Goal: Task Accomplishment & Management: Use online tool/utility

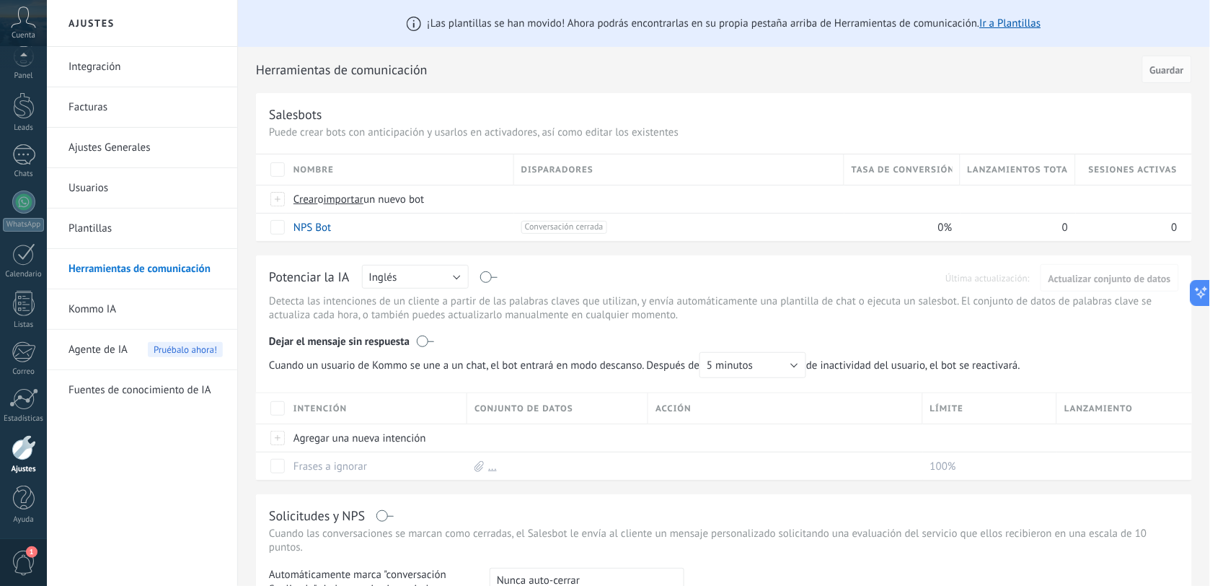
click at [27, 448] on div at bounding box center [24, 447] width 25 height 25
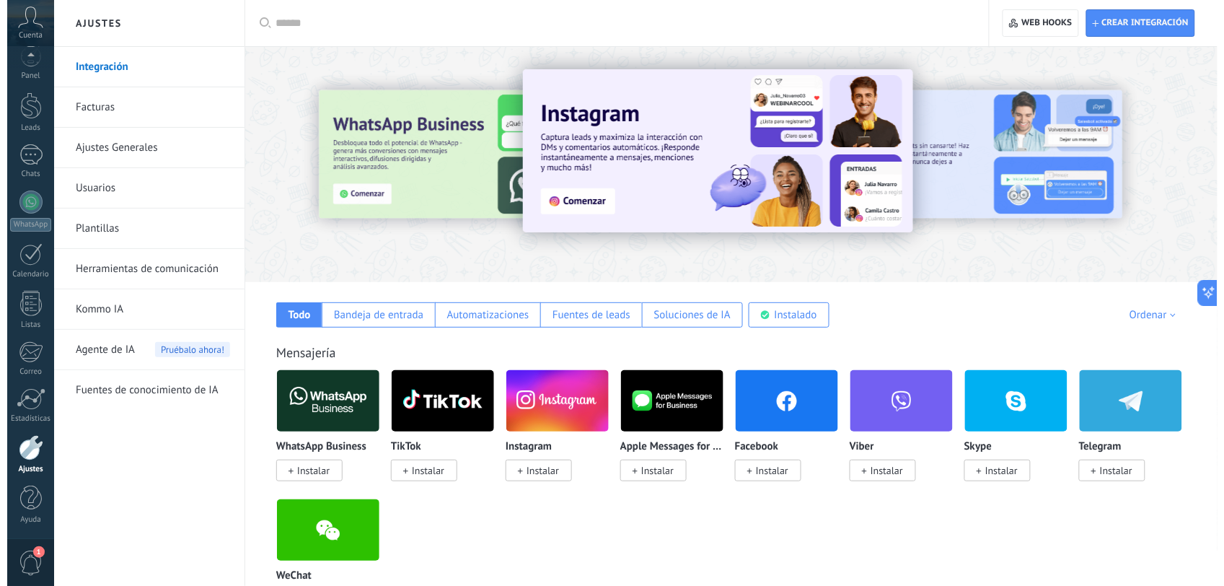
scroll to position [180, 0]
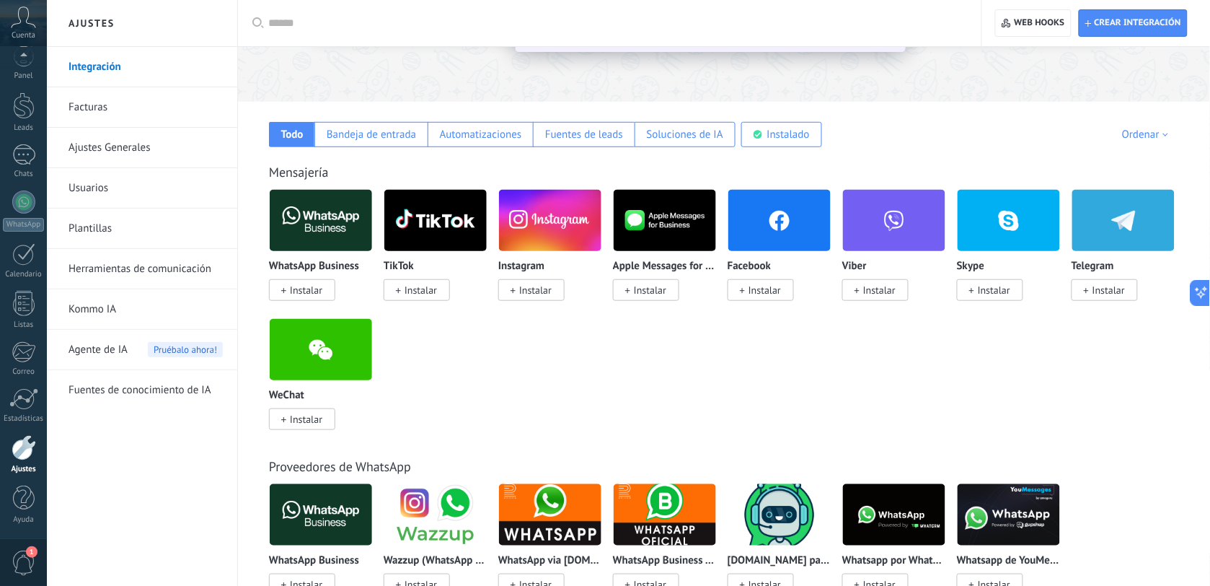
click at [312, 289] on span "Instalar" at bounding box center [306, 289] width 32 height 13
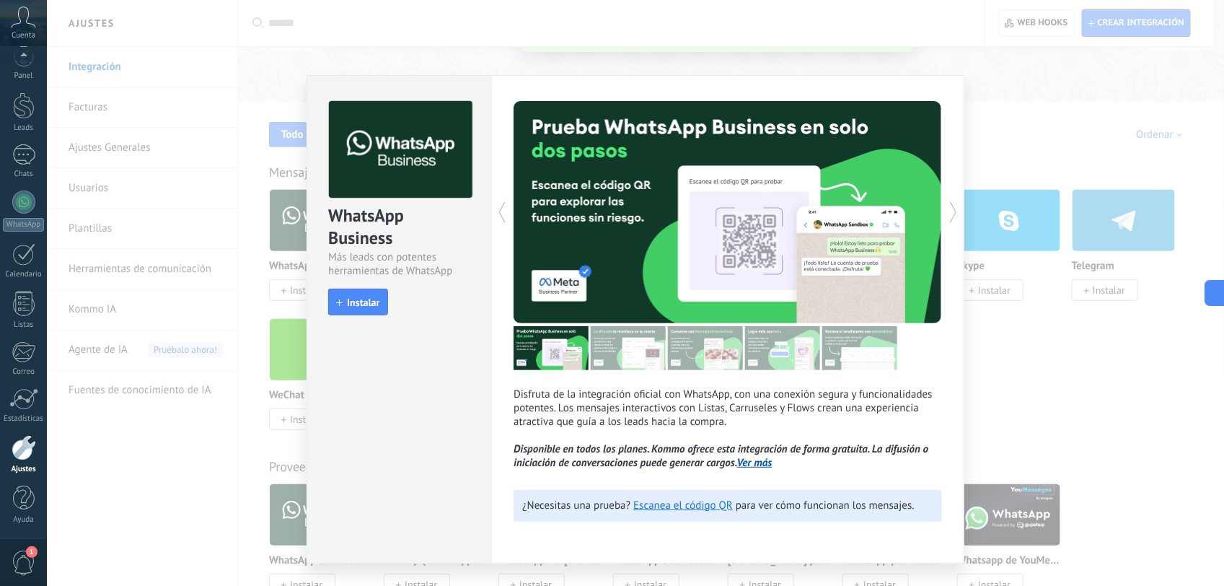
click at [361, 301] on span "Instalar" at bounding box center [363, 302] width 32 height 10
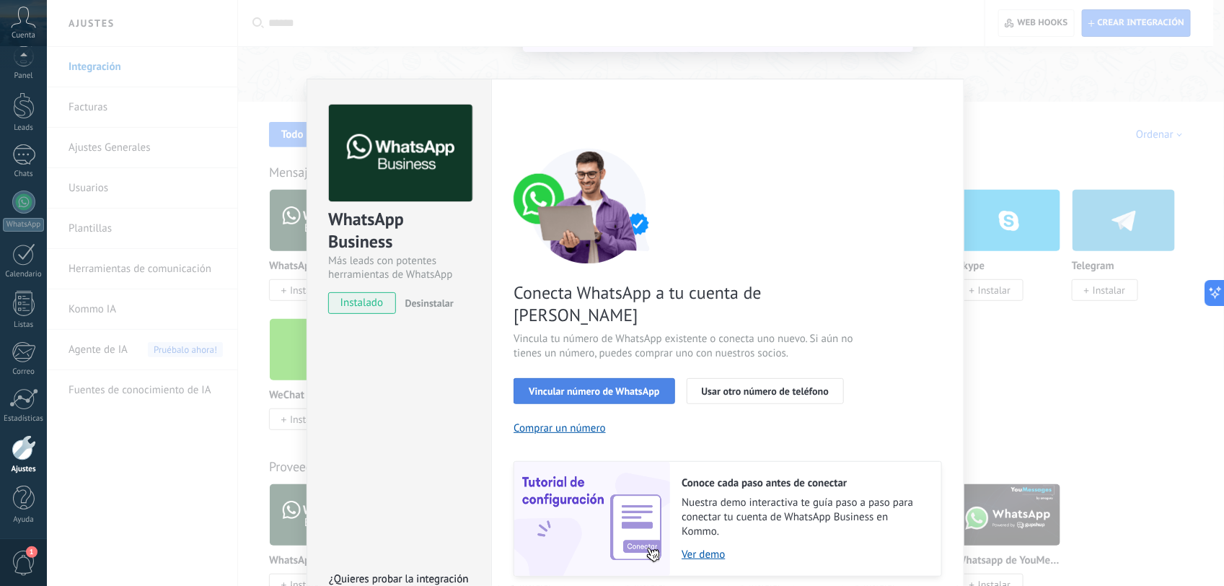
click at [615, 386] on span "Vincular número de WhatsApp" at bounding box center [594, 391] width 131 height 10
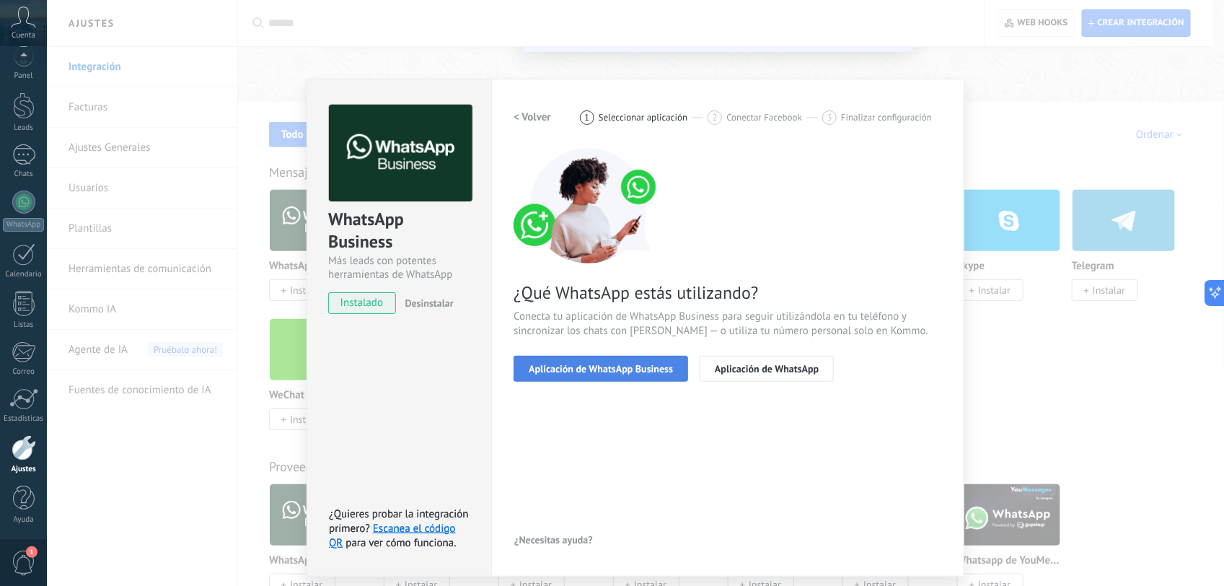
click at [615, 373] on button "Aplicación de WhatsApp Business" at bounding box center [601, 369] width 175 height 26
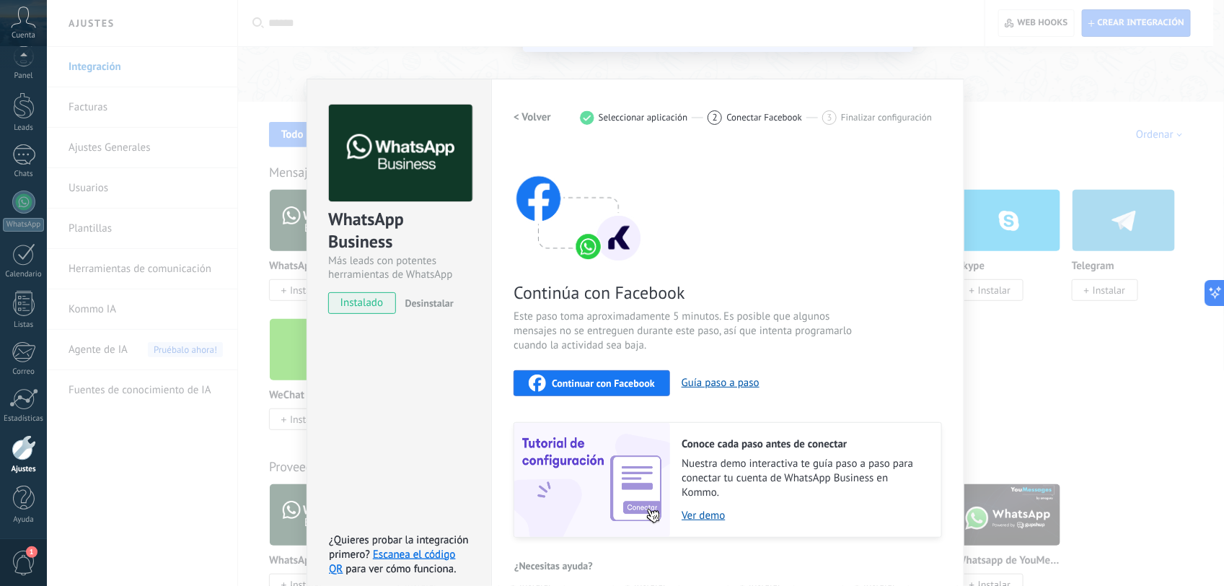
click at [621, 383] on span "Continuar con Facebook" at bounding box center [603, 383] width 103 height 10
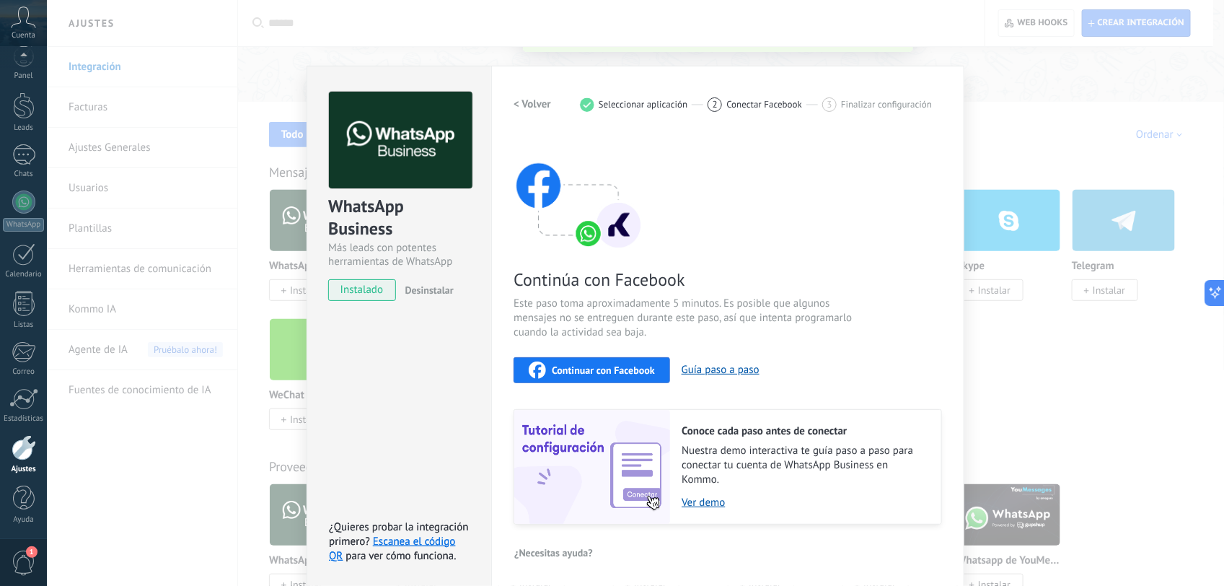
scroll to position [16, 0]
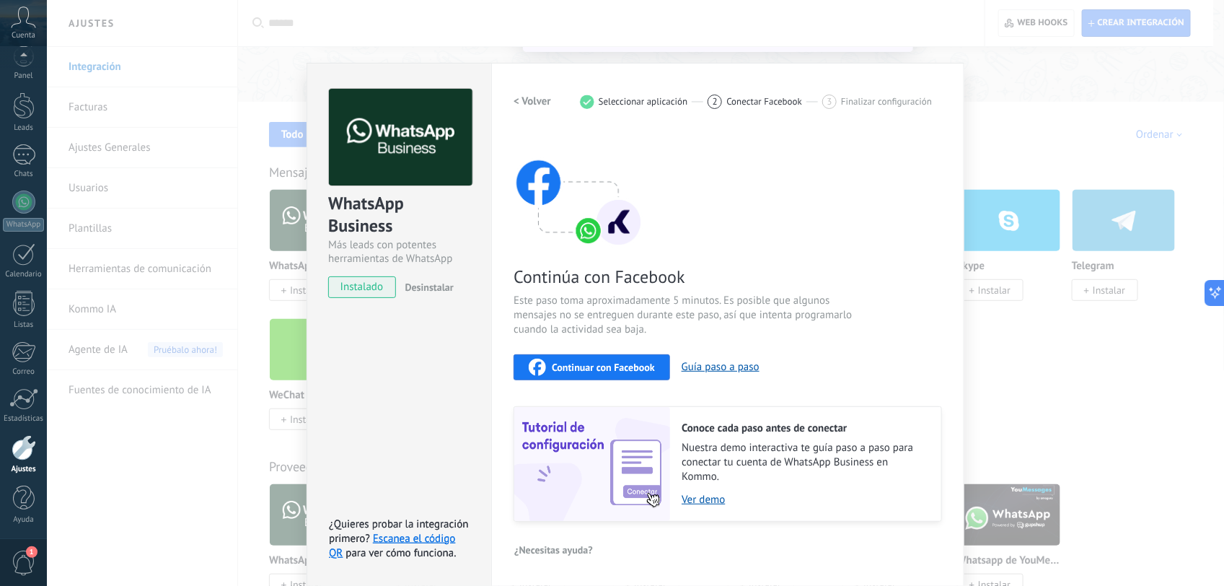
click at [607, 362] on span "Continuar con Facebook" at bounding box center [603, 367] width 103 height 10
click at [438, 285] on span "Desinstalar" at bounding box center [429, 287] width 48 height 13
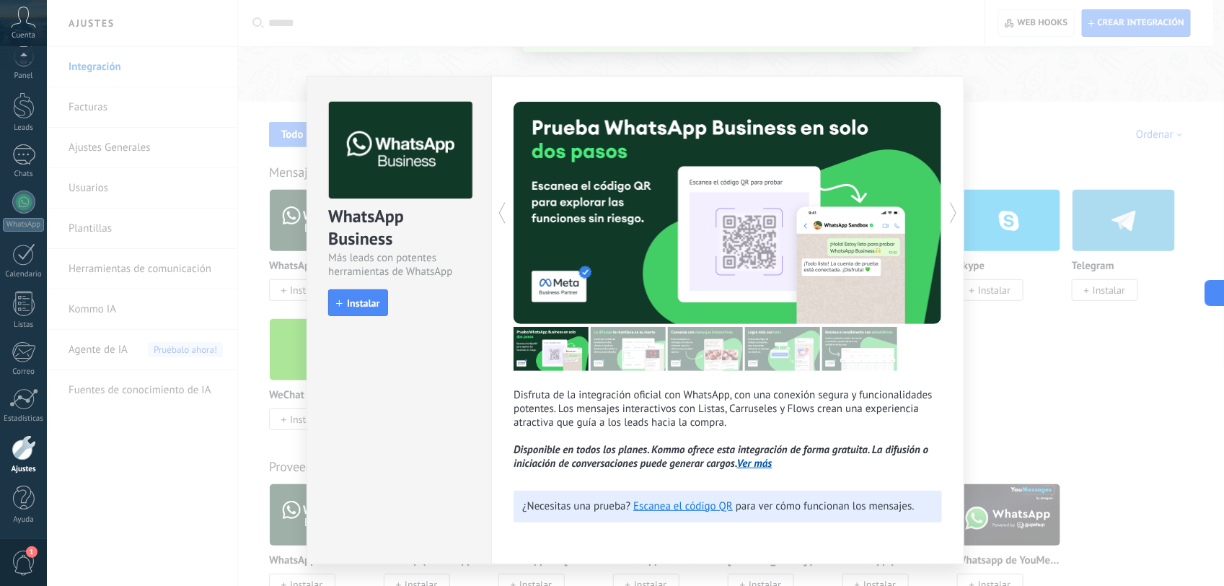
scroll to position [0, 0]
click at [371, 298] on span "Instalar" at bounding box center [363, 303] width 32 height 10
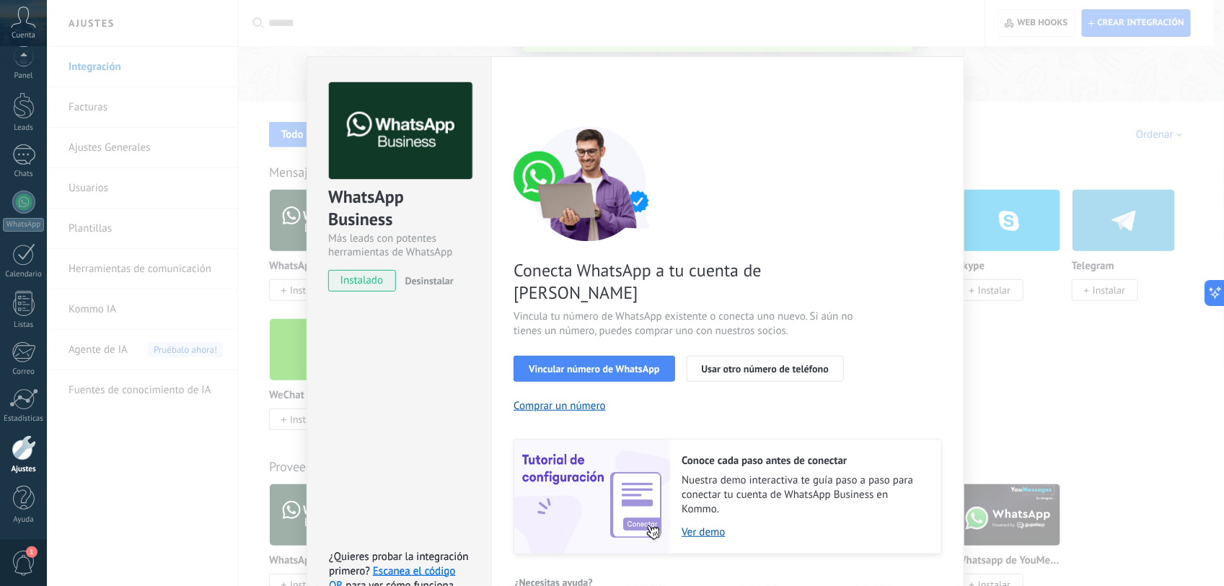
scroll to position [32, 0]
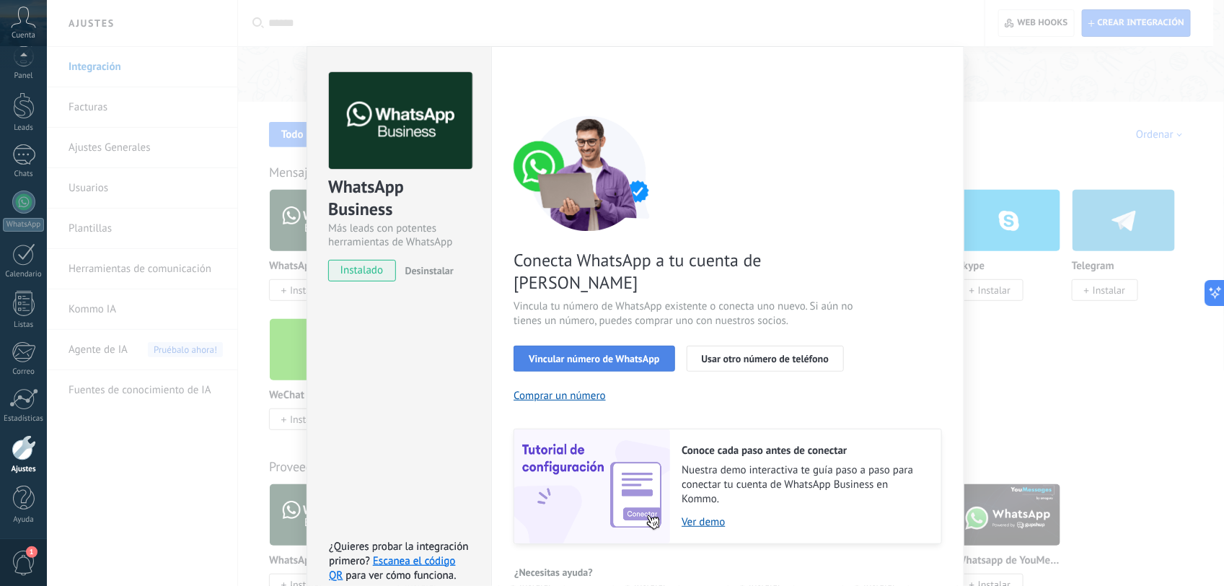
click at [630, 353] on span "Vincular número de WhatsApp" at bounding box center [594, 358] width 131 height 10
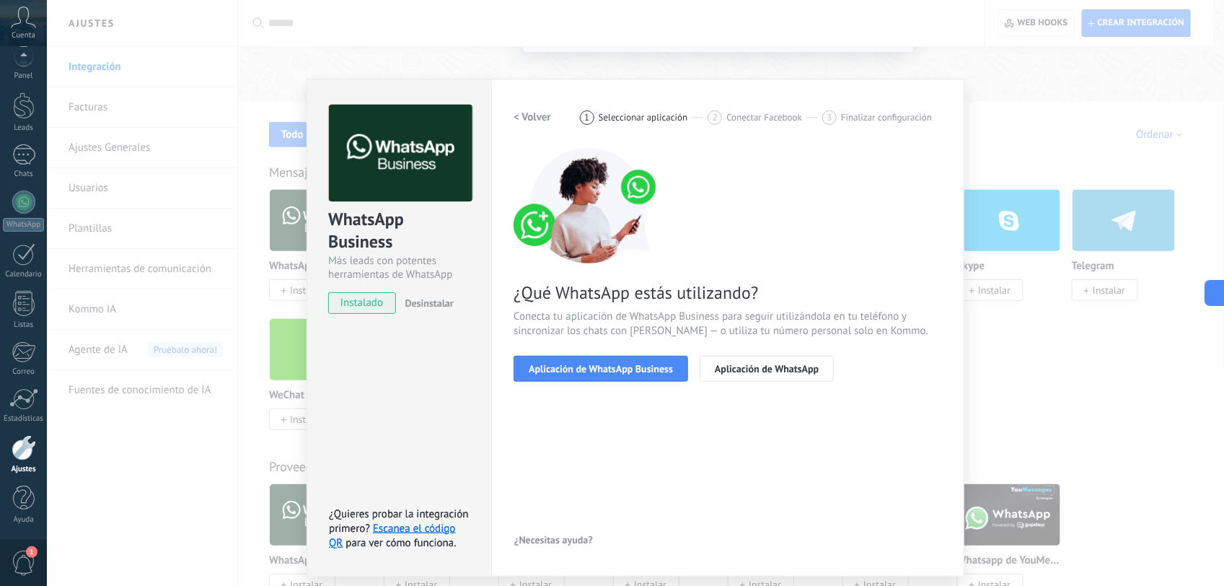
scroll to position [0, 0]
click at [628, 368] on span "Aplicación de WhatsApp Business" at bounding box center [601, 369] width 144 height 10
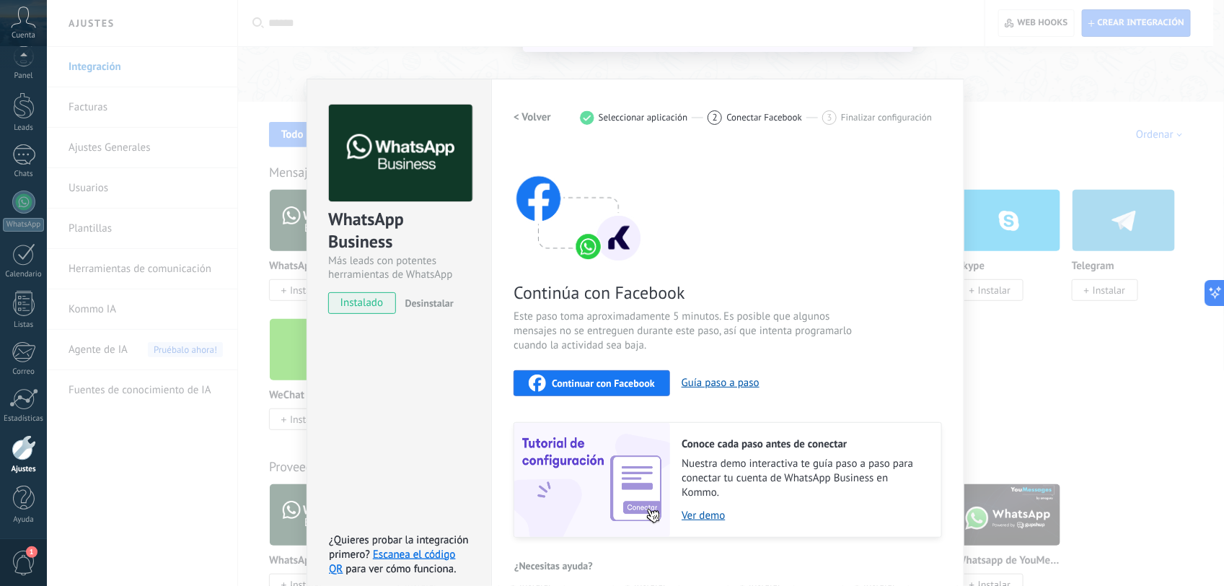
scroll to position [16, 0]
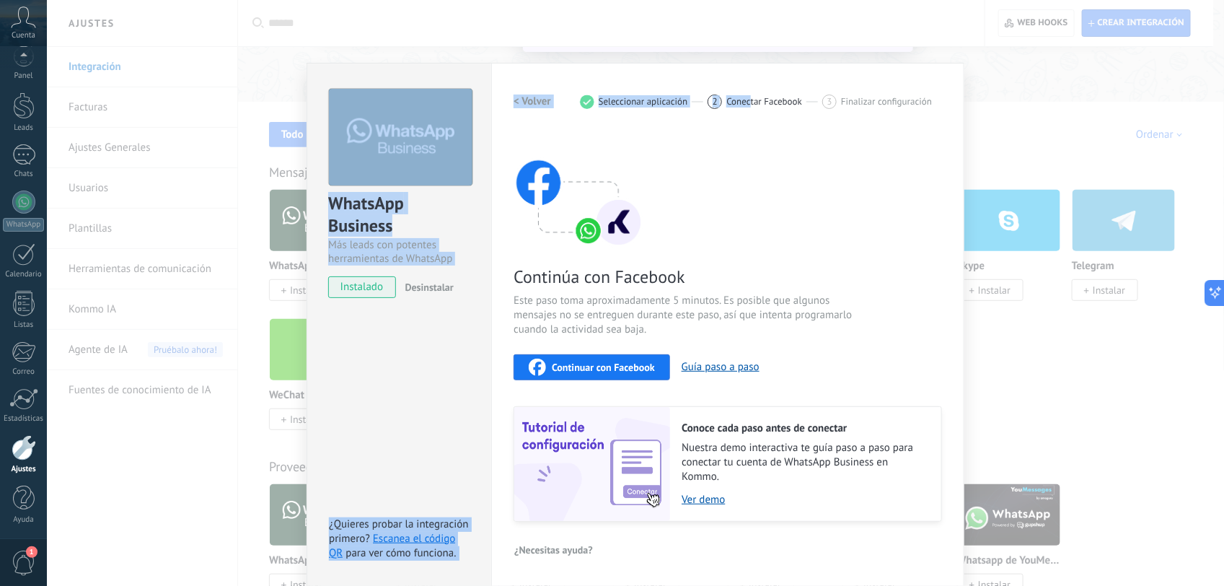
drag, startPoint x: 750, startPoint y: 87, endPoint x: 713, endPoint y: 29, distance: 68.8
click at [713, 29] on div "WhatsApp Business Más leads con potentes herramientas de WhatsApp instalado Des…" at bounding box center [635, 293] width 1177 height 586
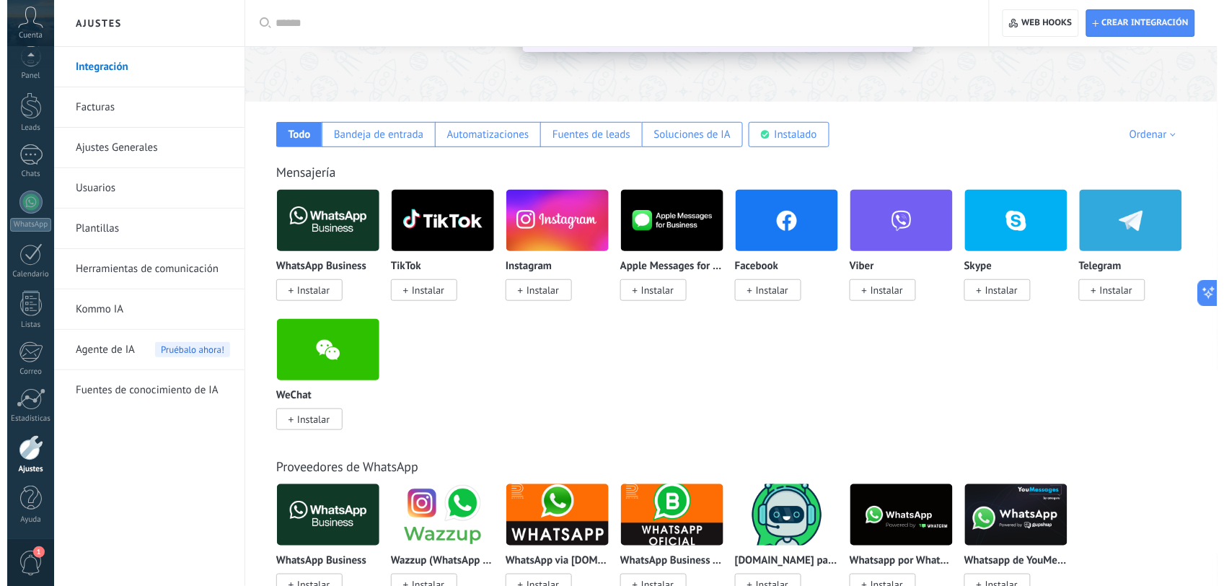
scroll to position [270, 0]
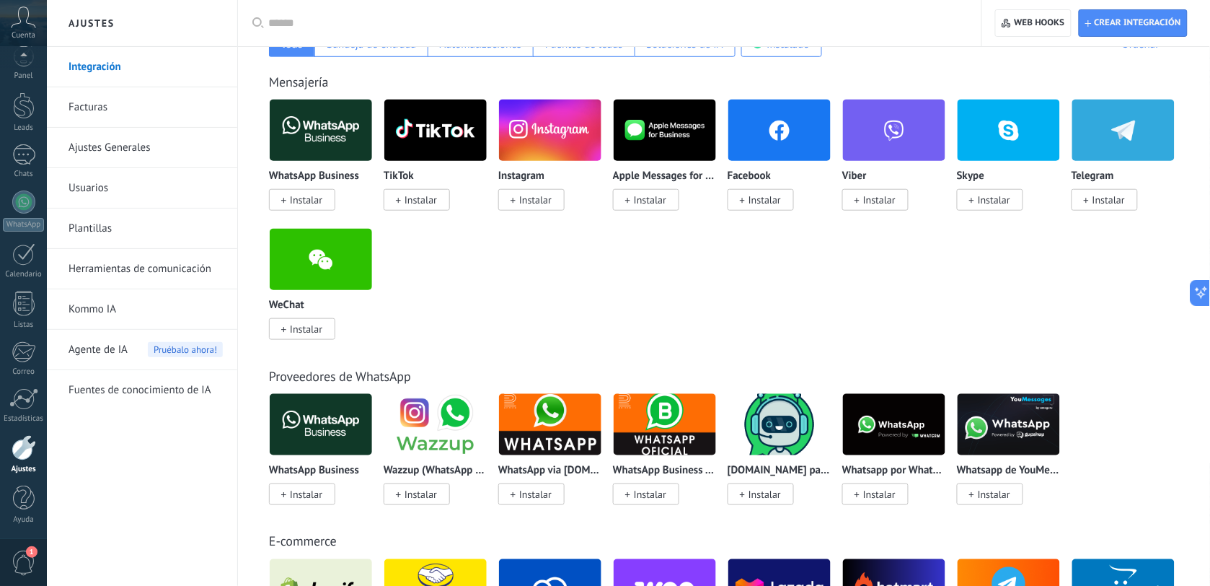
click at [311, 202] on span "Instalar" at bounding box center [306, 199] width 32 height 13
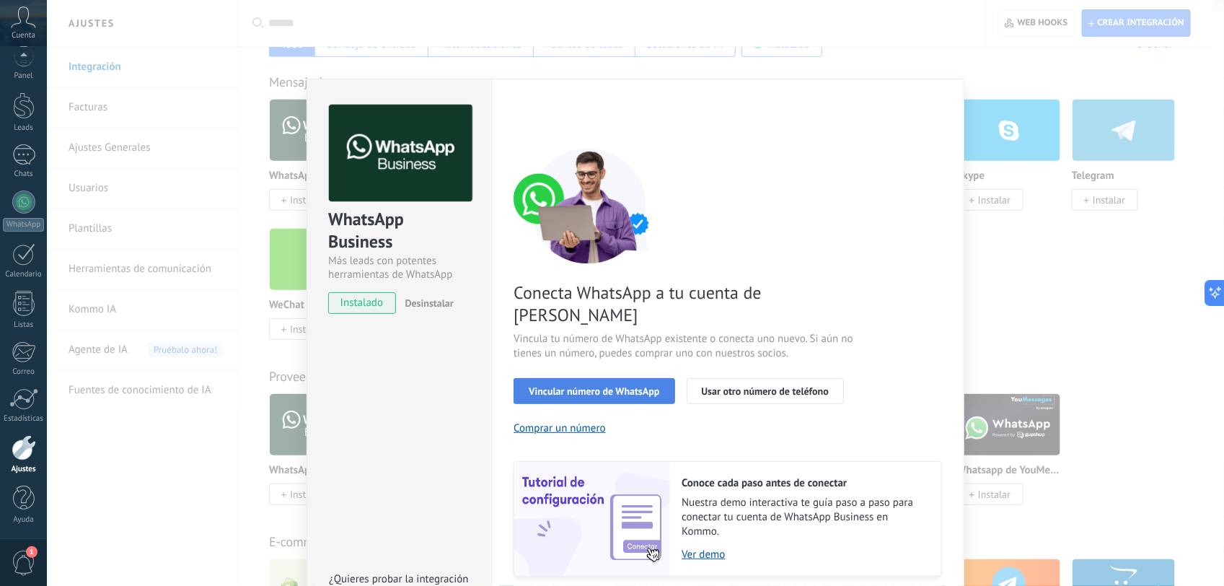
click at [581, 386] on span "Vincular número de WhatsApp" at bounding box center [594, 391] width 131 height 10
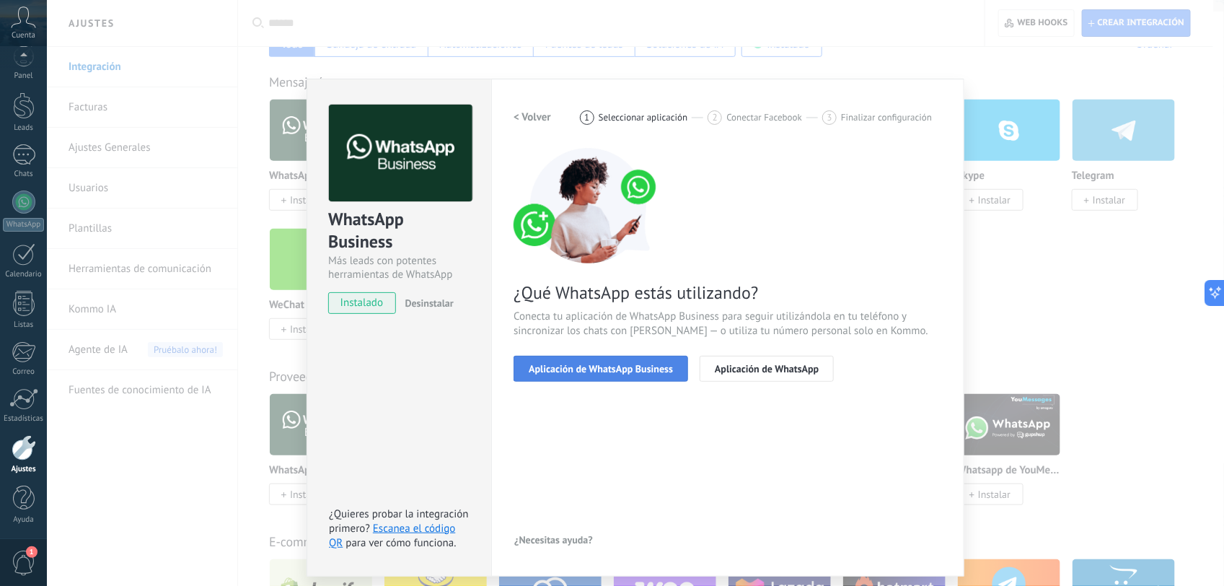
click at [599, 369] on span "Aplicación de WhatsApp Business" at bounding box center [601, 369] width 144 height 10
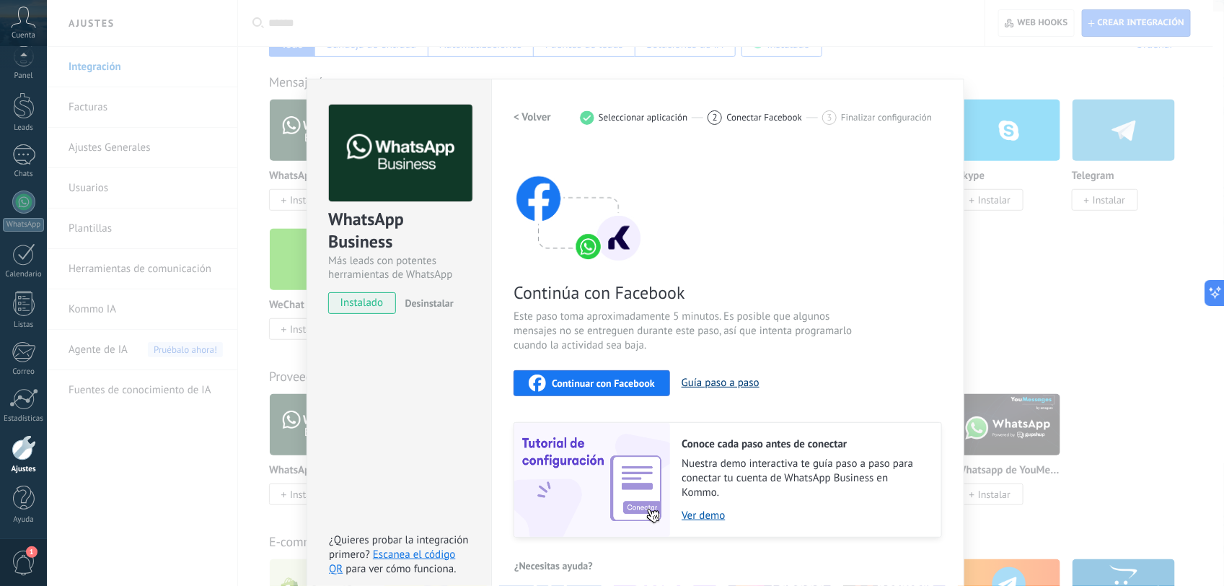
click at [733, 386] on button "Guía paso a paso" at bounding box center [721, 383] width 78 height 14
click at [608, 384] on span "Continuar con Facebook" at bounding box center [603, 383] width 103 height 10
click at [607, 379] on span "Continuar con Facebook" at bounding box center [603, 383] width 103 height 10
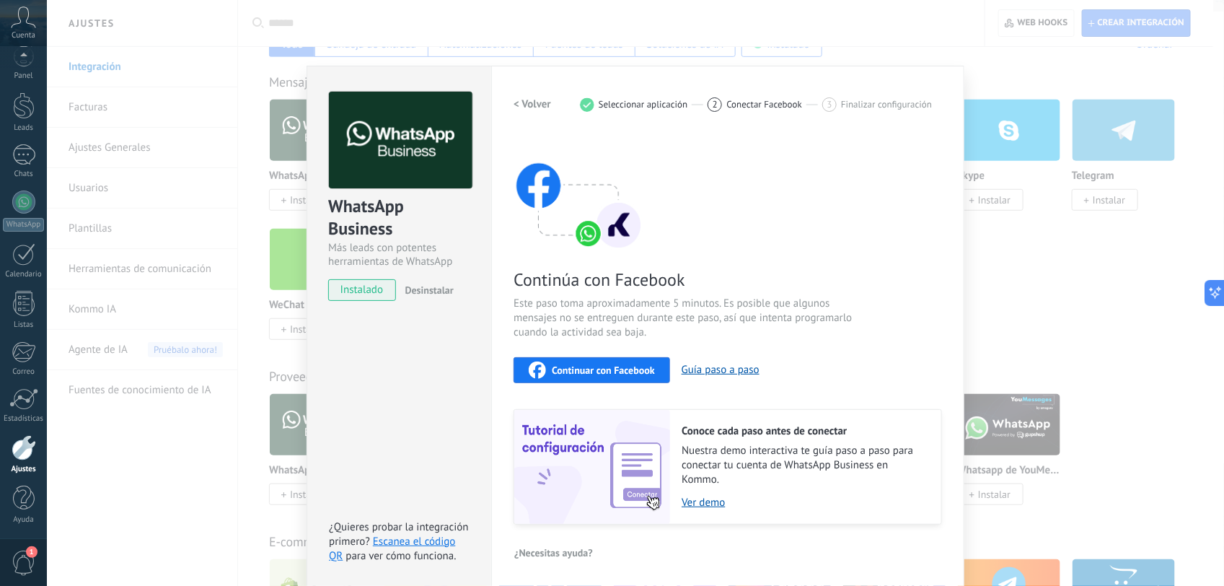
scroll to position [16, 0]
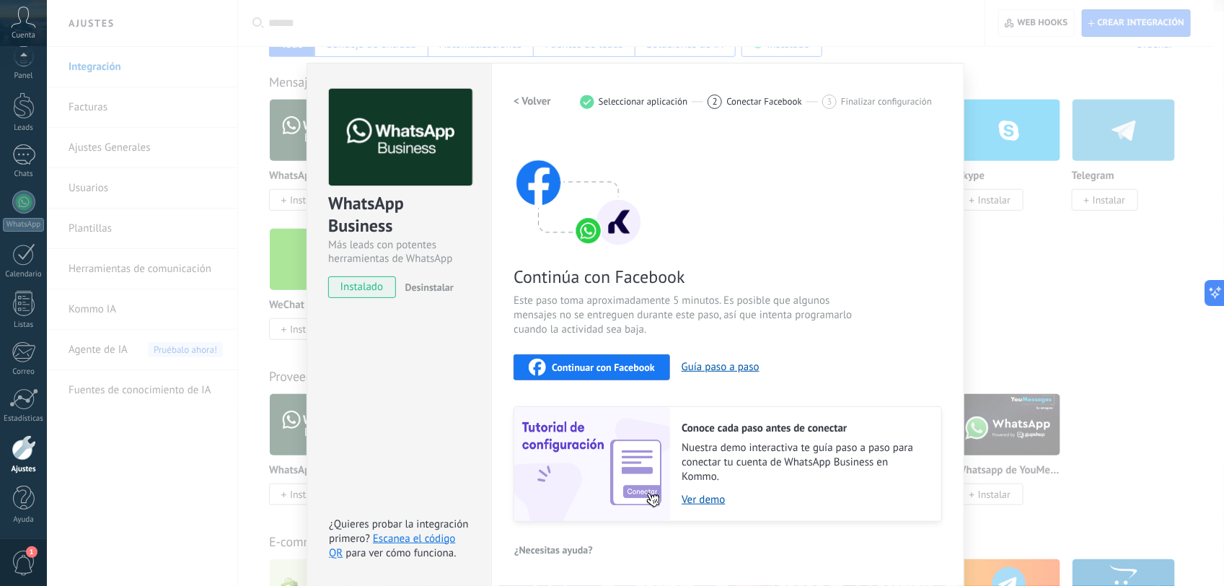
click at [617, 365] on span "Continuar con Facebook" at bounding box center [603, 367] width 103 height 10
click at [437, 285] on span "Desinstalar" at bounding box center [429, 287] width 48 height 13
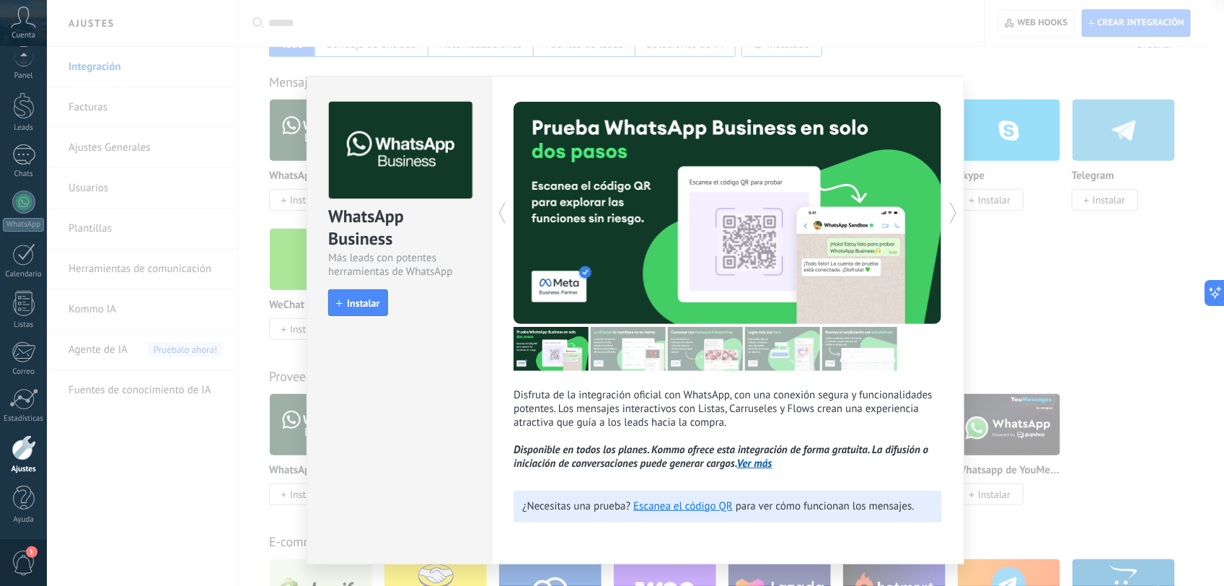
scroll to position [0, 0]
click at [380, 310] on button "Instalar" at bounding box center [357, 302] width 59 height 27
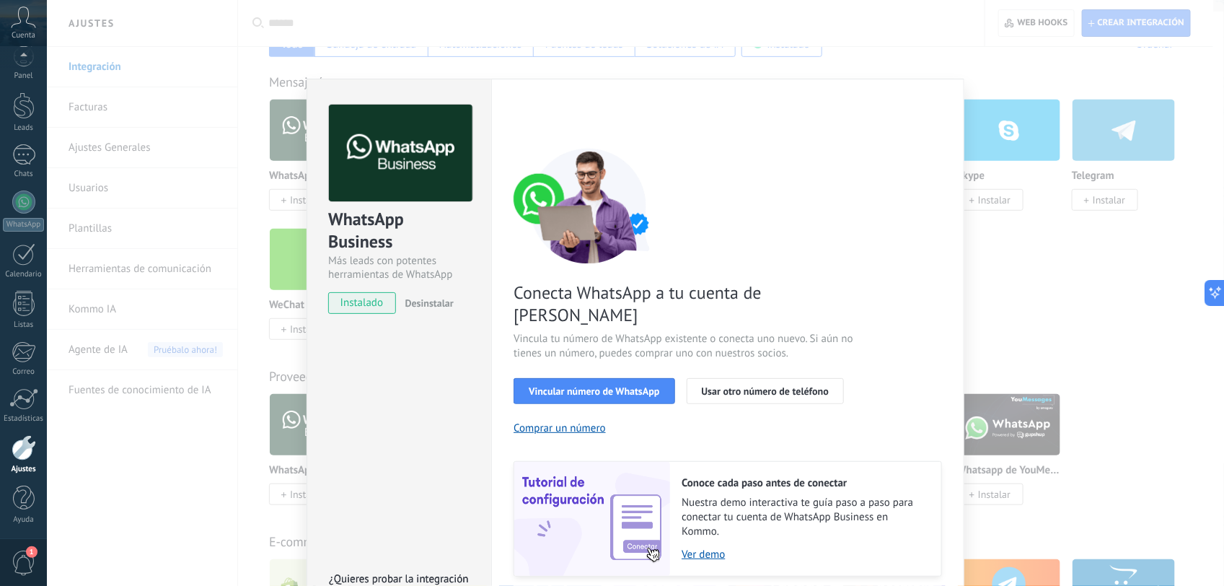
scroll to position [32, 0]
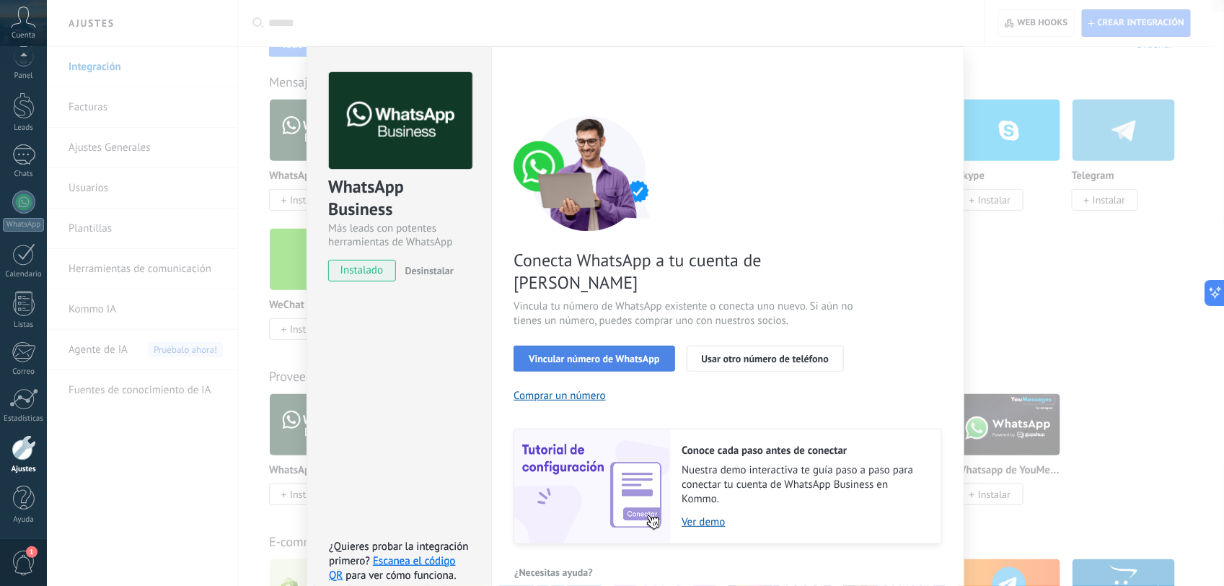
click at [630, 353] on span "Vincular número de WhatsApp" at bounding box center [594, 358] width 131 height 10
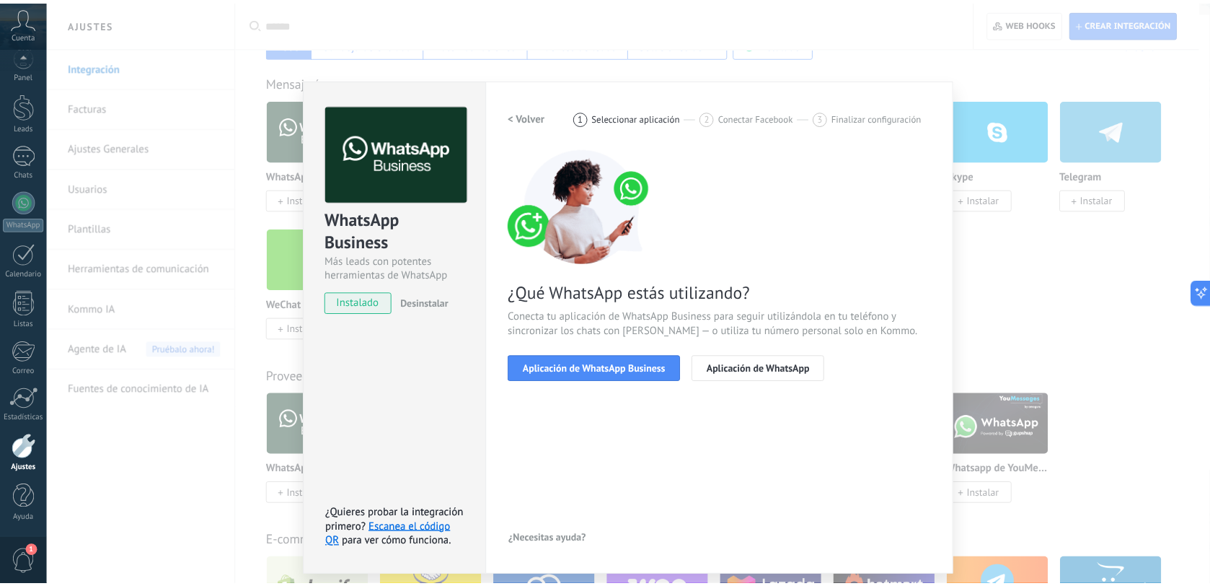
scroll to position [0, 0]
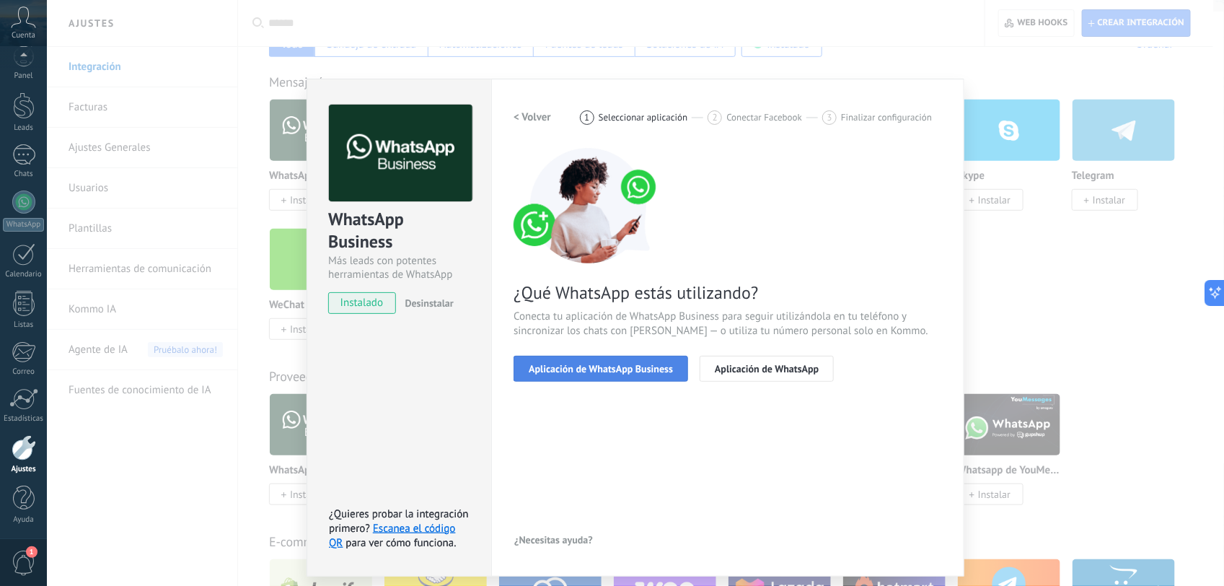
click at [620, 364] on span "Aplicación de WhatsApp Business" at bounding box center [601, 369] width 144 height 10
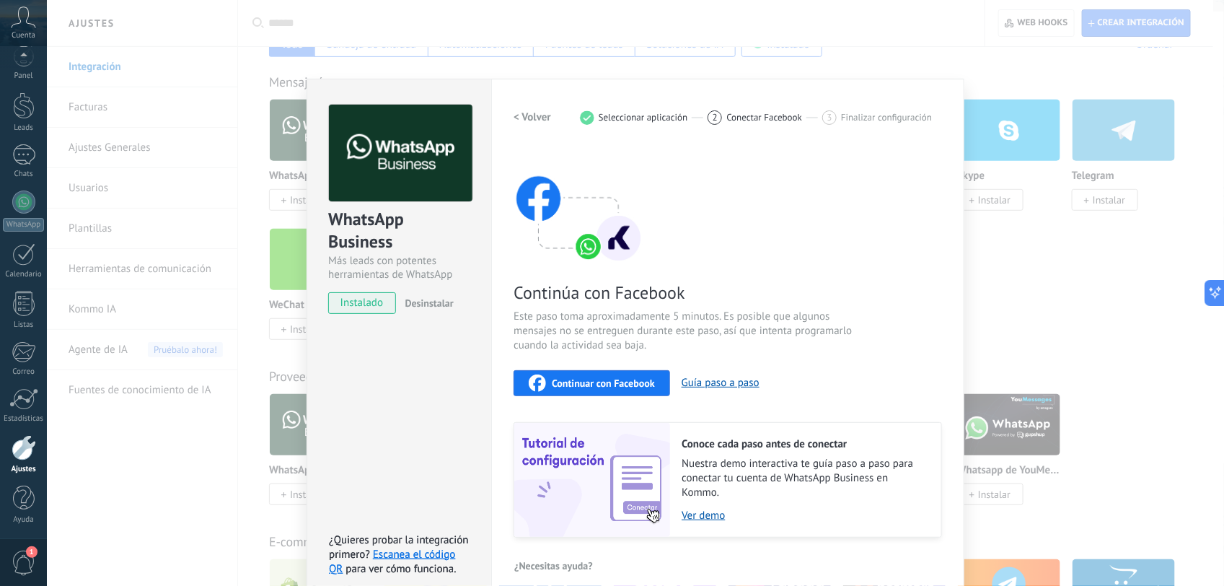
click at [613, 387] on span "Continuar con Facebook" at bounding box center [603, 383] width 103 height 10
click at [635, 375] on div "Continuar con Facebook" at bounding box center [592, 382] width 126 height 17
click at [928, 41] on div "WhatsApp Business Más leads con potentes herramientas de WhatsApp instalado Des…" at bounding box center [635, 293] width 1177 height 586
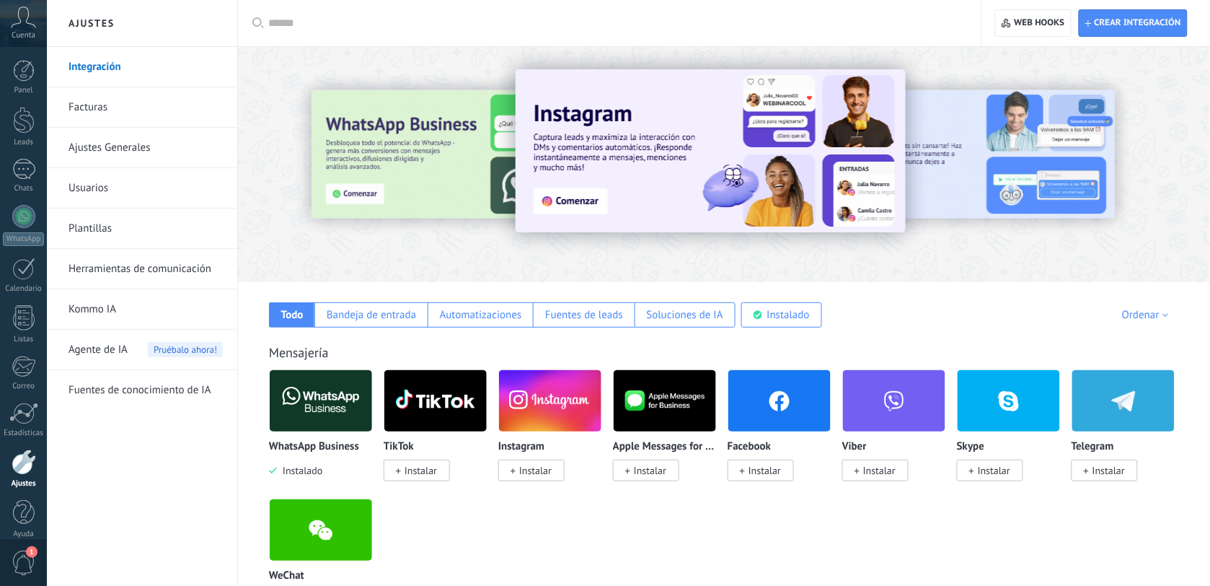
click at [316, 409] on img at bounding box center [321, 401] width 102 height 70
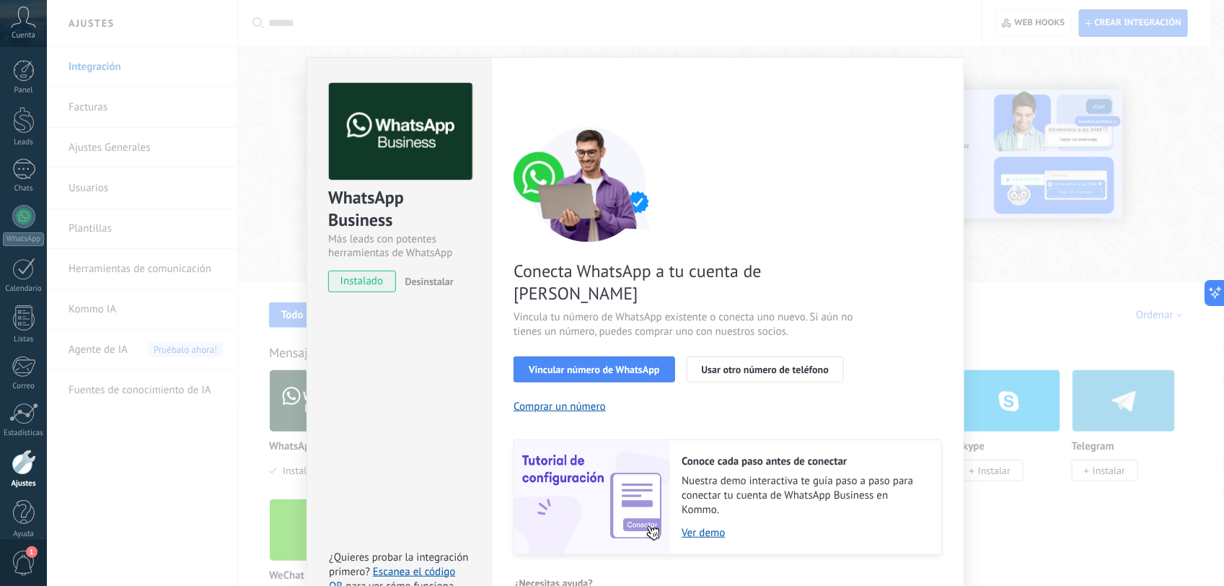
scroll to position [32, 0]
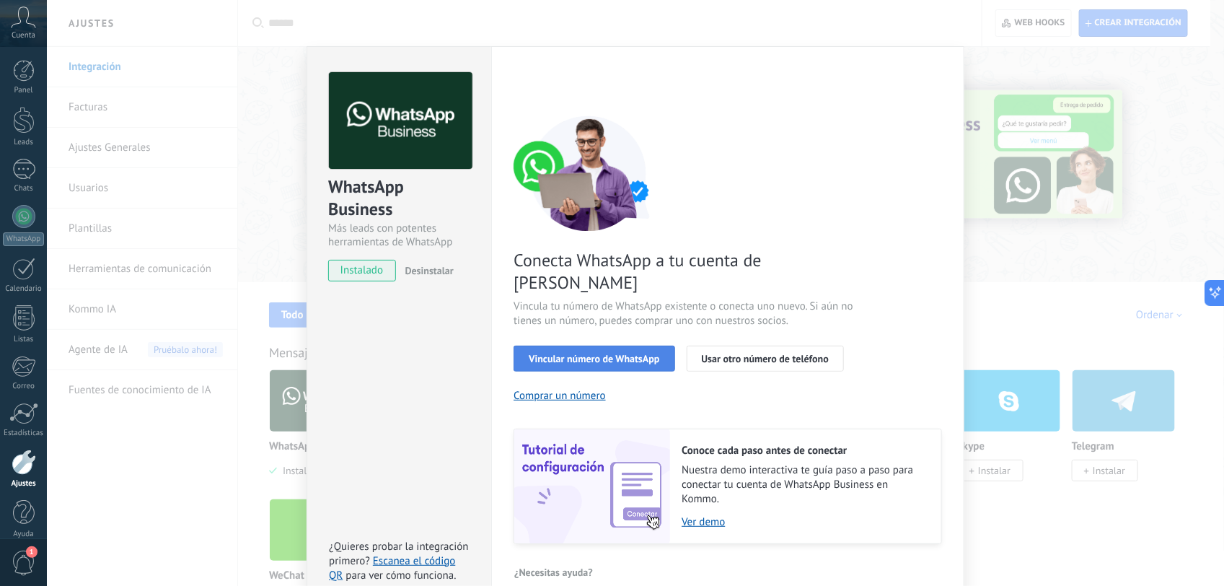
click at [625, 353] on span "Vincular número de WhatsApp" at bounding box center [594, 358] width 131 height 10
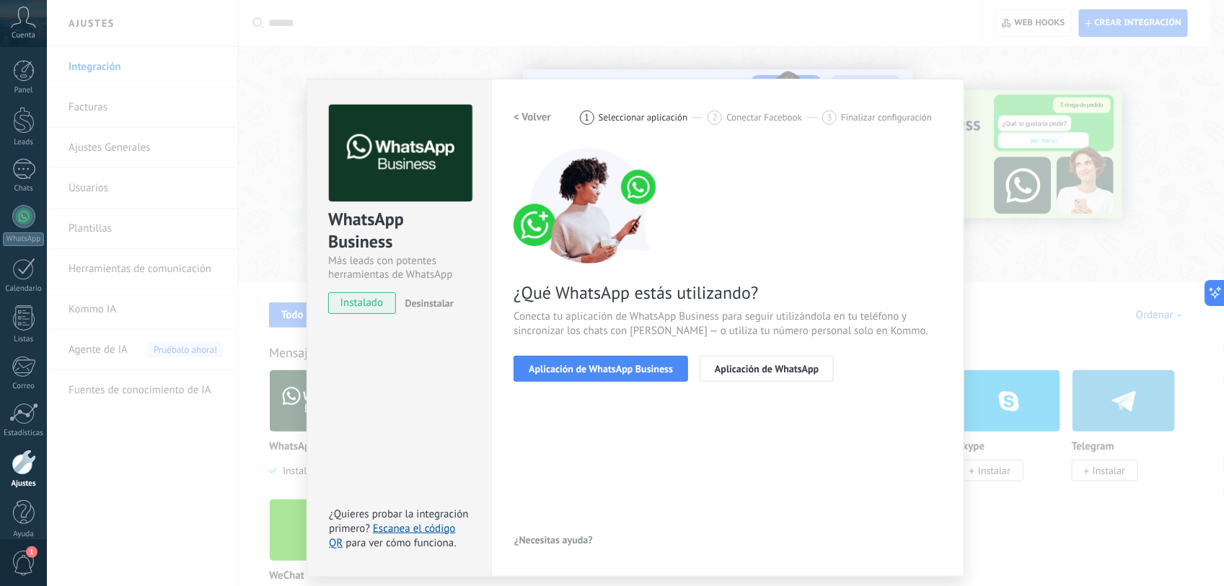
scroll to position [0, 0]
click at [631, 364] on span "Aplicación de WhatsApp Business" at bounding box center [601, 369] width 144 height 10
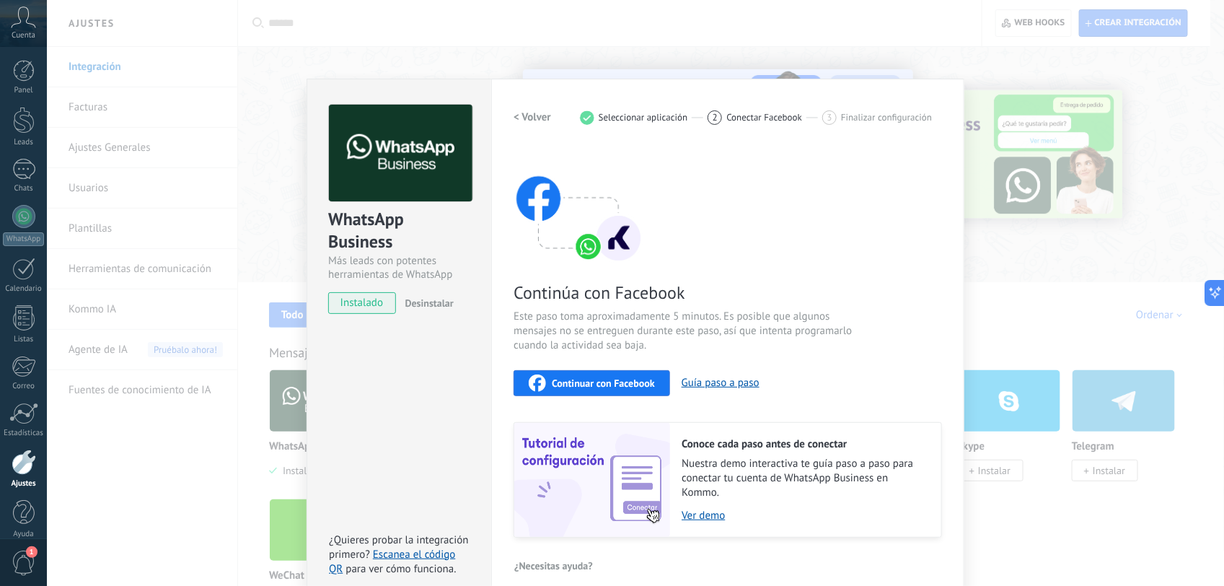
click at [628, 378] on span "Continuar con Facebook" at bounding box center [603, 383] width 103 height 10
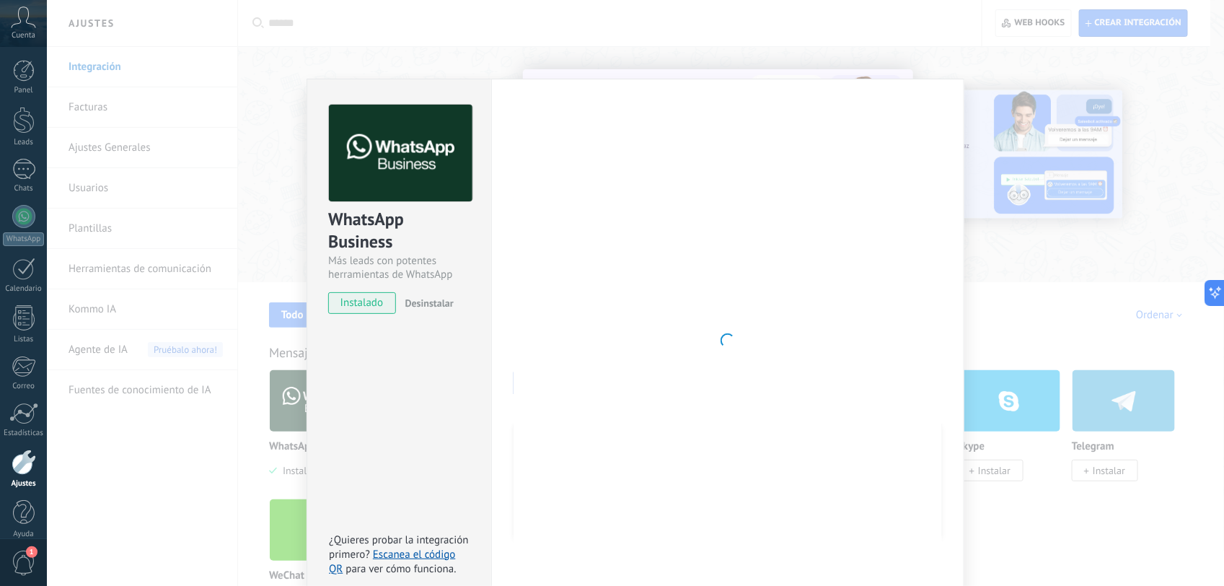
scroll to position [16, 0]
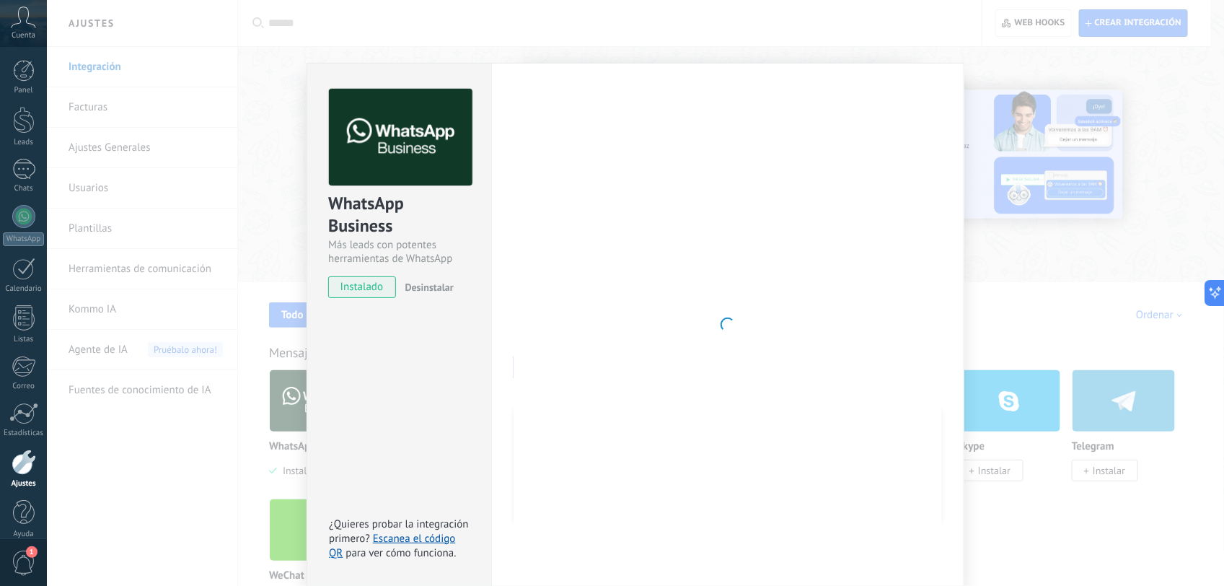
click at [779, 351] on div at bounding box center [728, 325] width 428 height 472
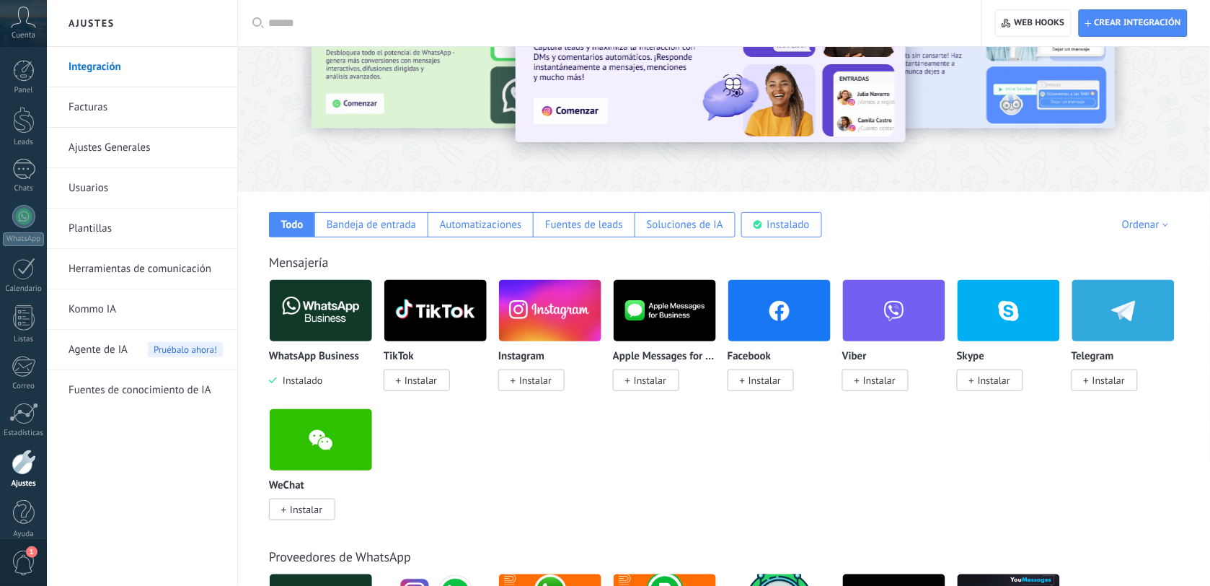
click at [323, 311] on img at bounding box center [321, 311] width 102 height 70
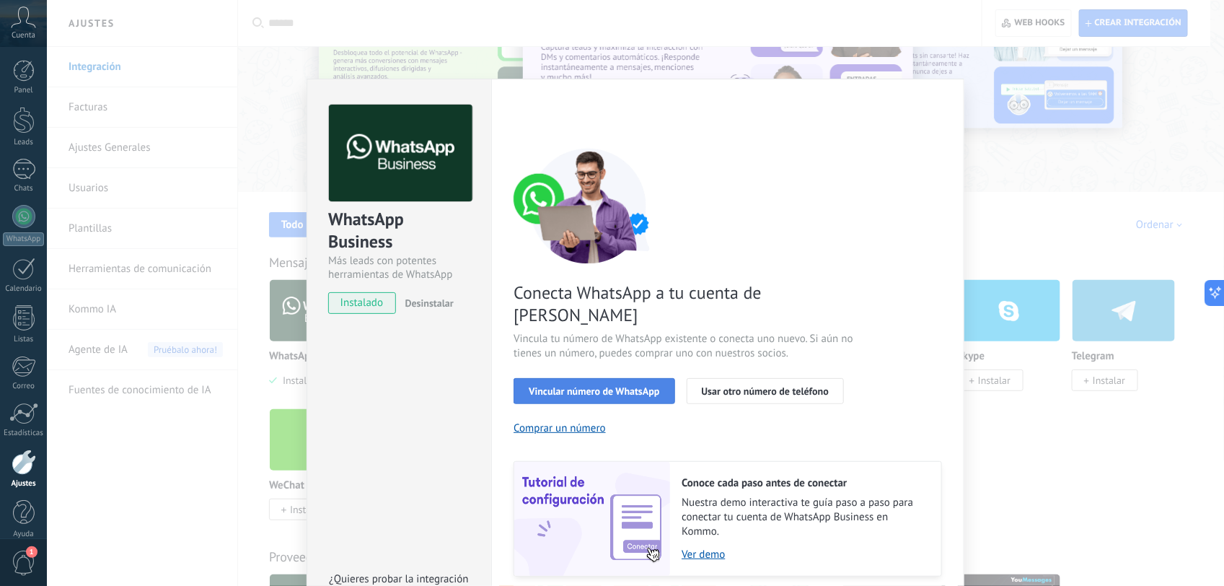
click at [640, 386] on span "Vincular número de WhatsApp" at bounding box center [594, 391] width 131 height 10
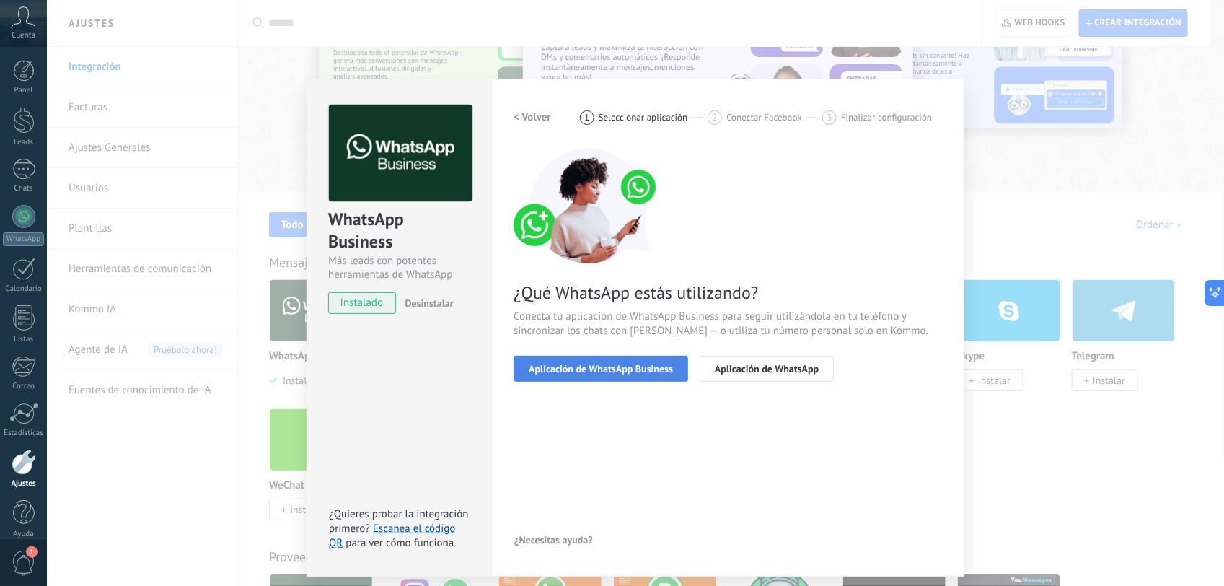
click at [638, 366] on span "Aplicación de WhatsApp Business" at bounding box center [601, 369] width 144 height 10
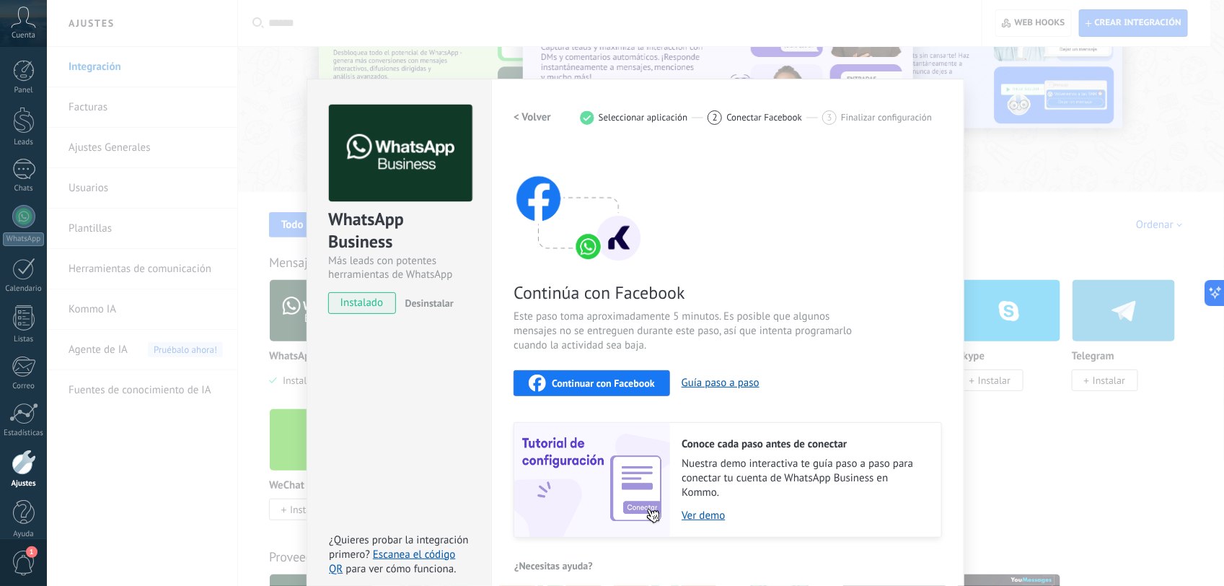
click at [632, 378] on span "Continuar con Facebook" at bounding box center [603, 383] width 103 height 10
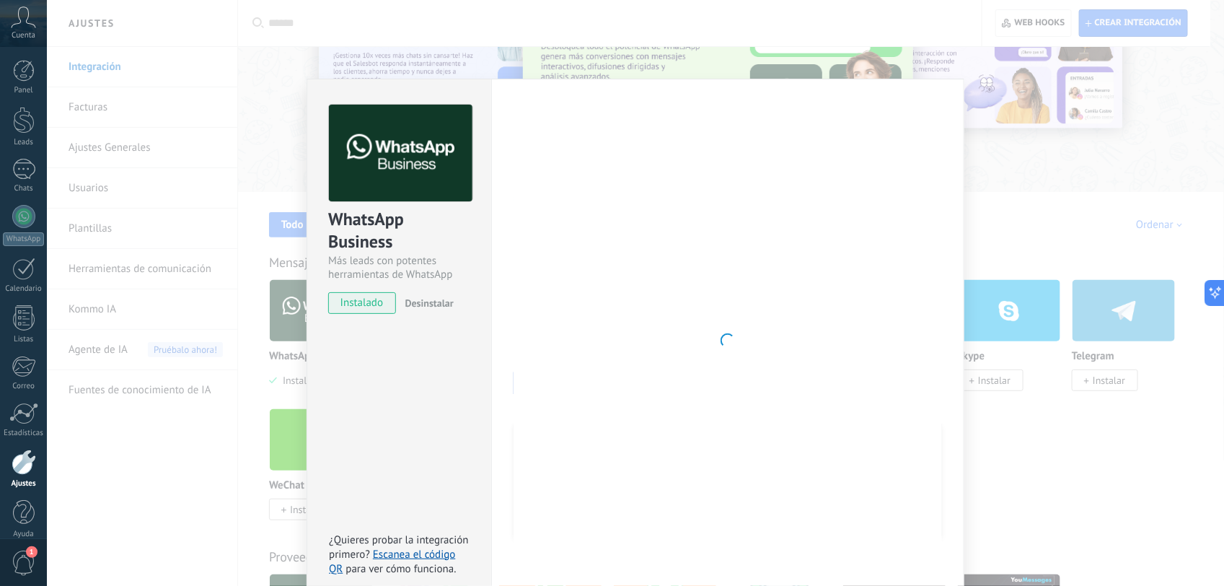
click at [994, 177] on div "WhatsApp Business Más leads con potentes herramientas de WhatsApp instalado Des…" at bounding box center [635, 293] width 1177 height 586
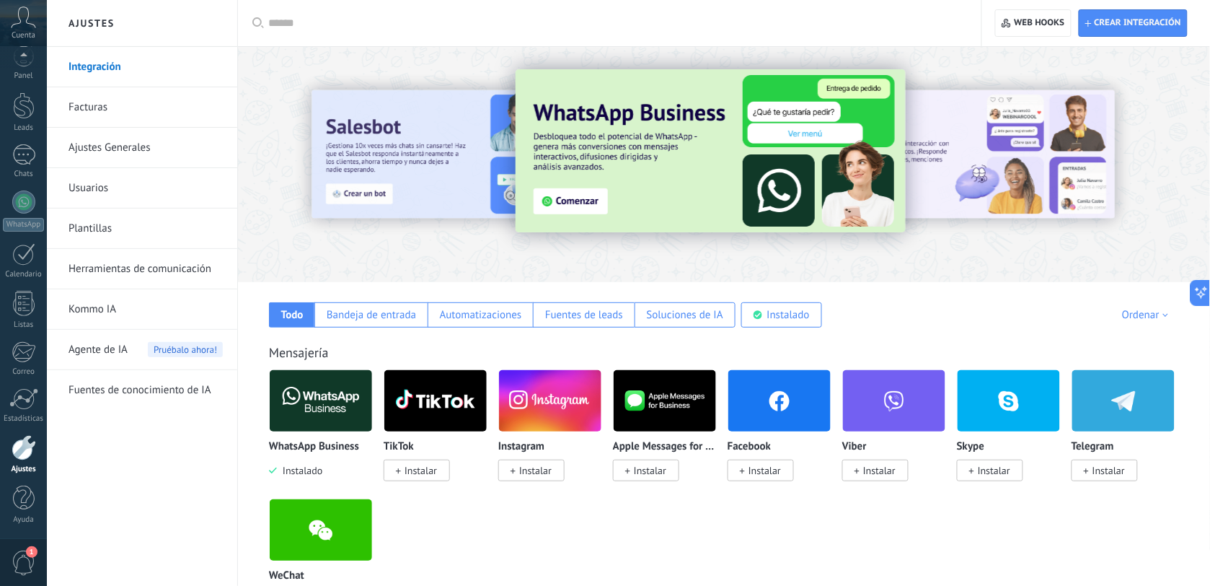
click at [35, 22] on icon at bounding box center [23, 17] width 25 height 22
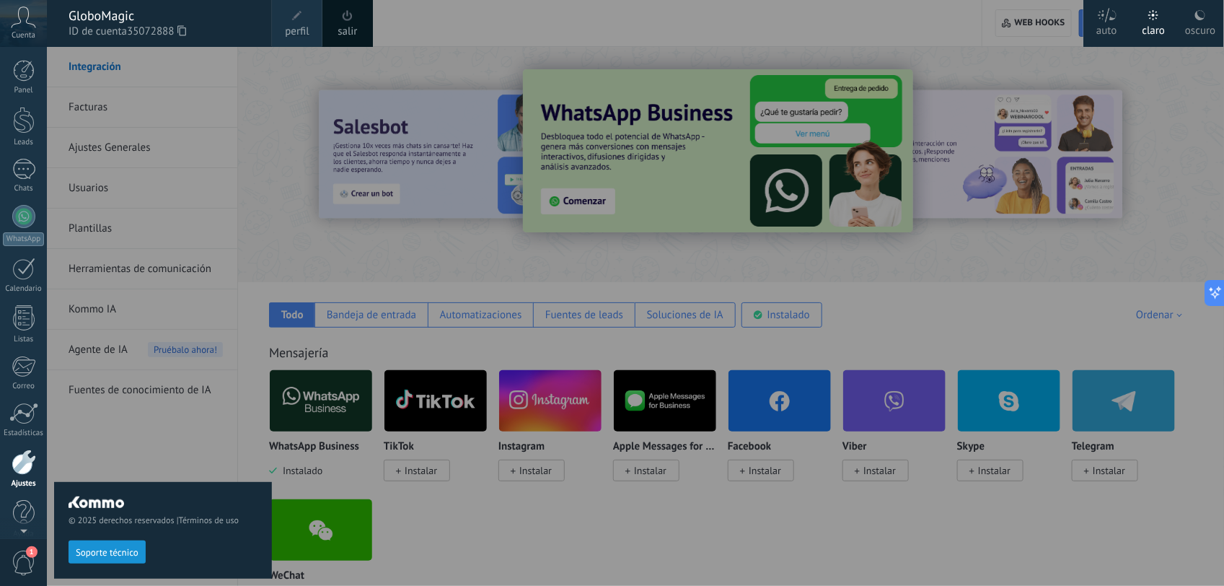
click at [572, 42] on div at bounding box center [659, 293] width 1224 height 586
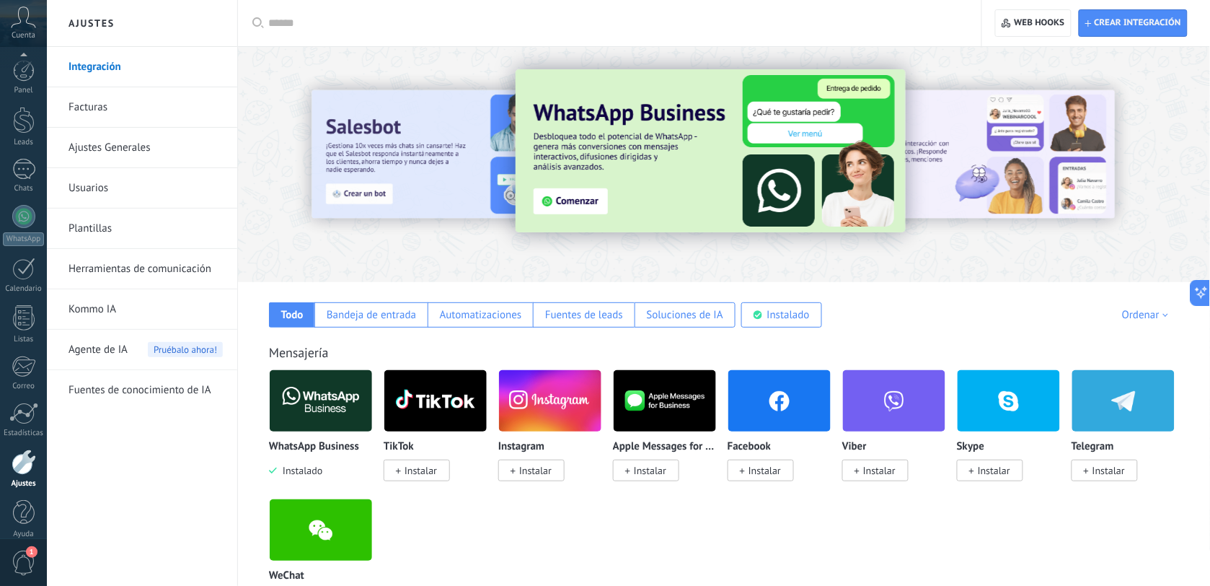
scroll to position [14, 0]
